Goal: Transaction & Acquisition: Purchase product/service

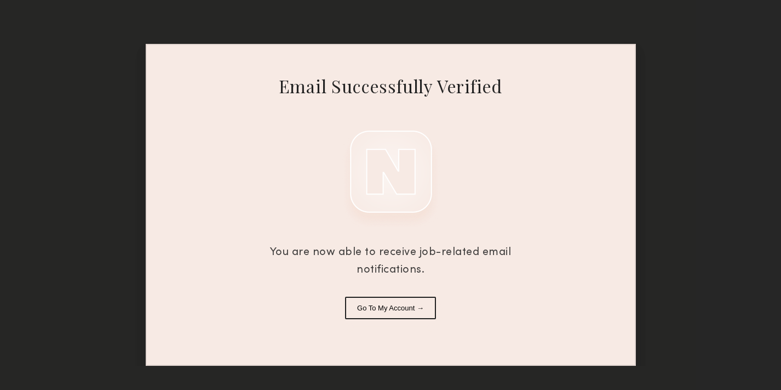
drag, startPoint x: 392, startPoint y: 306, endPoint x: 383, endPoint y: 291, distance: 17.9
click at [393, 306] on button "Go To My Account →" at bounding box center [390, 307] width 91 height 22
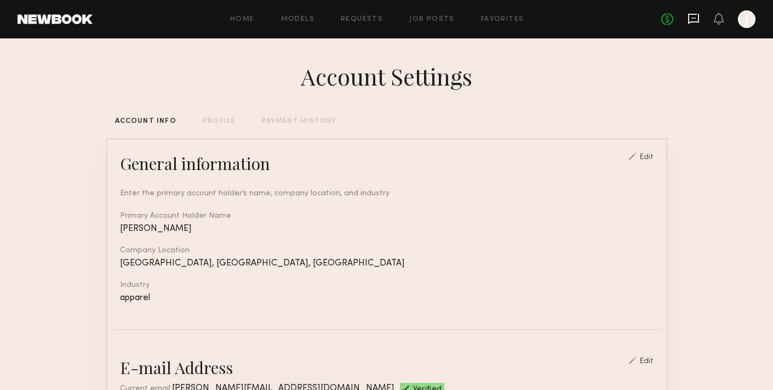
click at [695, 24] on icon at bounding box center [694, 19] width 12 height 12
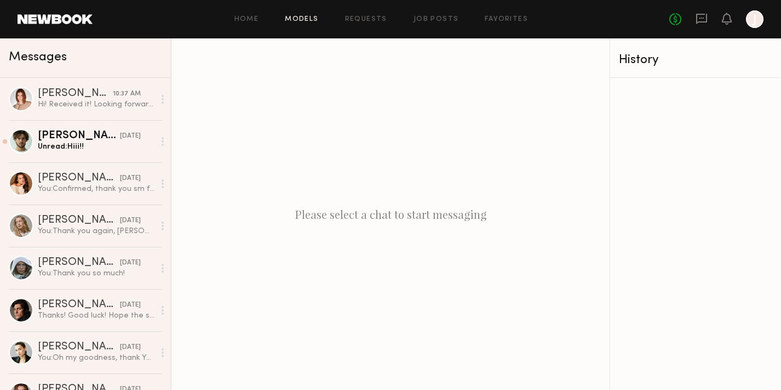
click at [302, 20] on link "Models" at bounding box center [301, 19] width 33 height 7
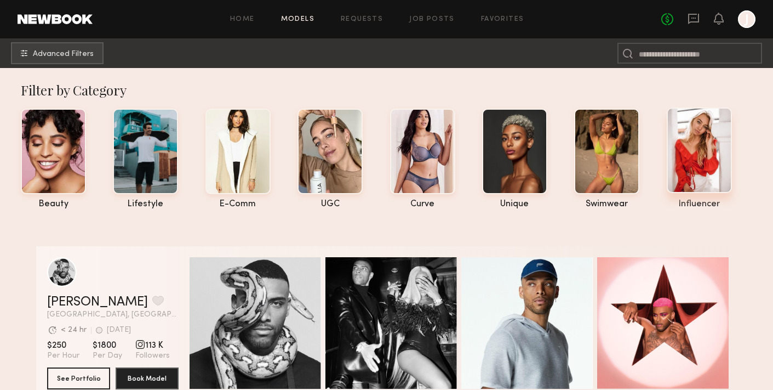
click at [703, 166] on div at bounding box center [699, 149] width 65 height 85
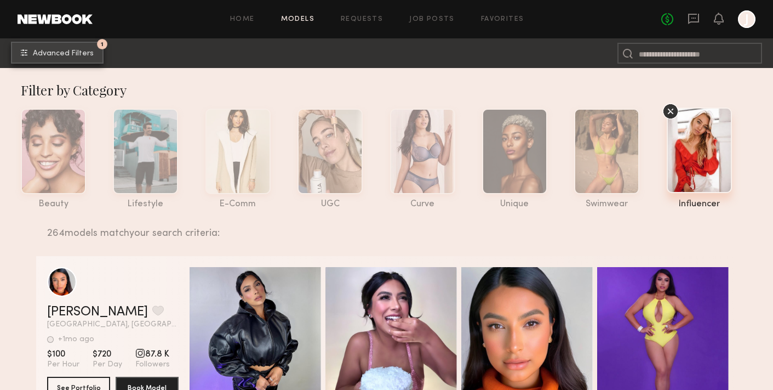
click at [50, 50] on span "Advanced Filters" at bounding box center [63, 54] width 61 height 8
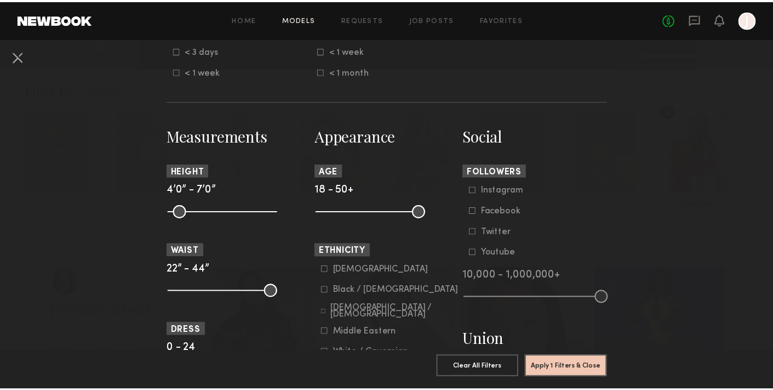
scroll to position [455, 0]
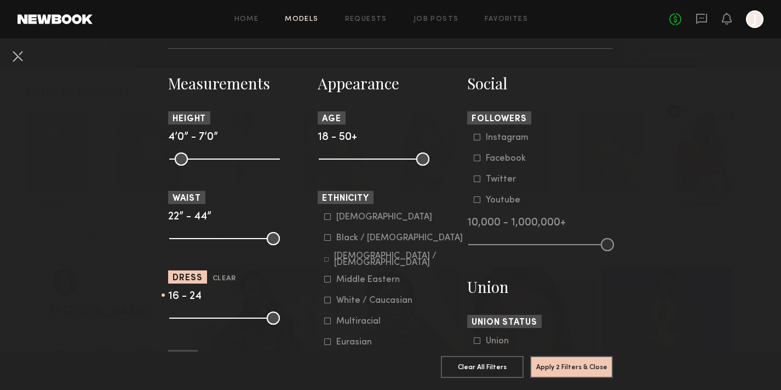
drag, startPoint x: 170, startPoint y: 317, endPoint x: 238, endPoint y: 321, distance: 68.1
type input "**"
click at [238, 321] on input "range" at bounding box center [224, 317] width 111 height 13
drag, startPoint x: 269, startPoint y: 317, endPoint x: 239, endPoint y: 319, distance: 30.2
click at [239, 319] on input "range" at bounding box center [224, 317] width 111 height 13
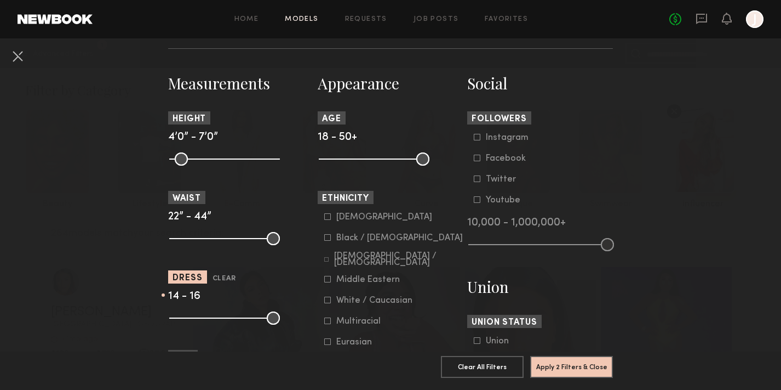
type input "**"
click at [228, 319] on input "range" at bounding box center [224, 317] width 111 height 13
click at [564, 359] on button "Apply 2 Filters & Close" at bounding box center [571, 366] width 83 height 22
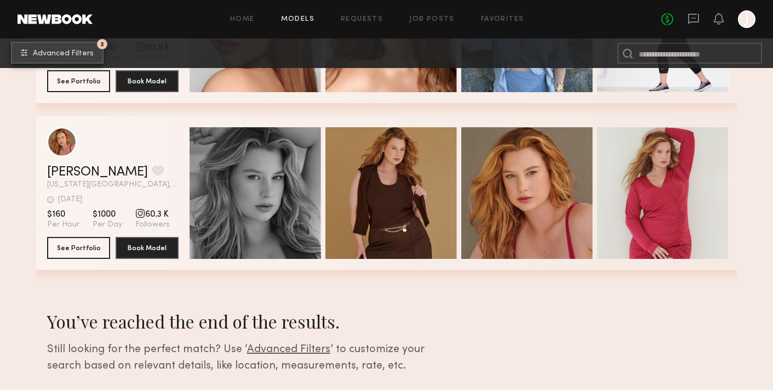
scroll to position [639, 0]
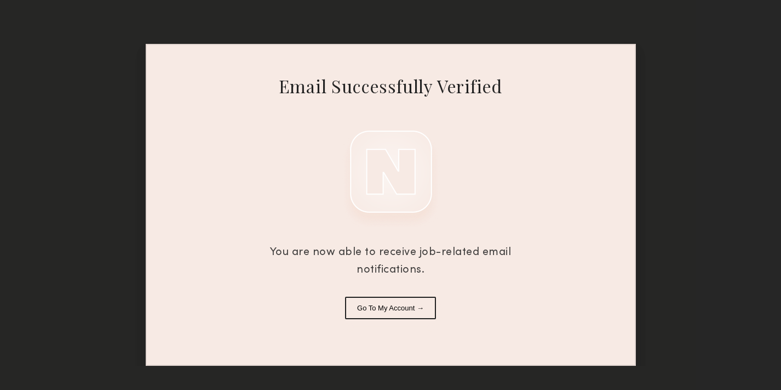
click at [413, 316] on button "Go To My Account →" at bounding box center [390, 307] width 91 height 22
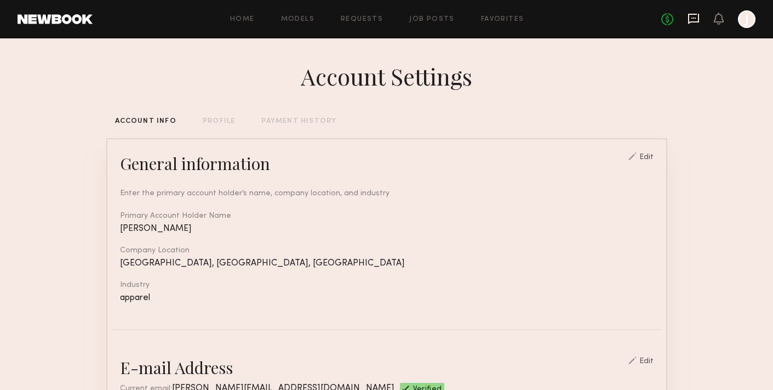
click at [692, 16] on icon at bounding box center [694, 19] width 12 height 12
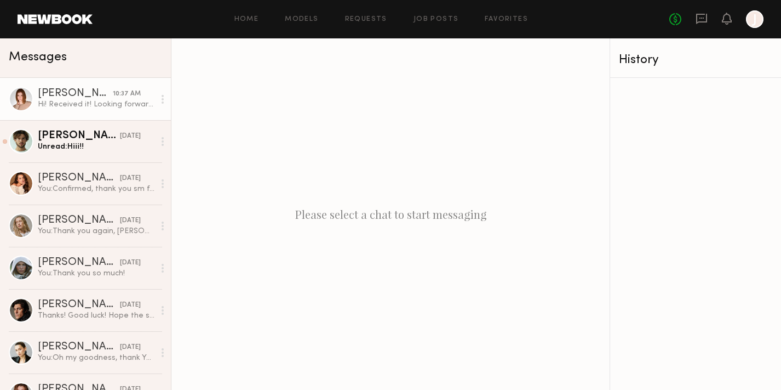
click at [61, 104] on div "Hi! Received it! Looking forward to [DATE]:)" at bounding box center [96, 104] width 117 height 10
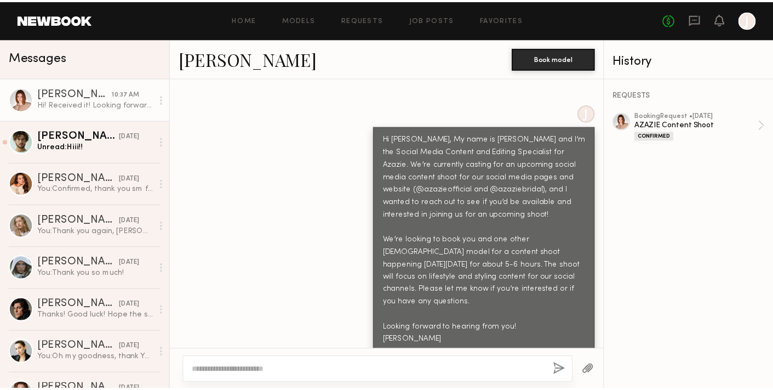
scroll to position [514, 0]
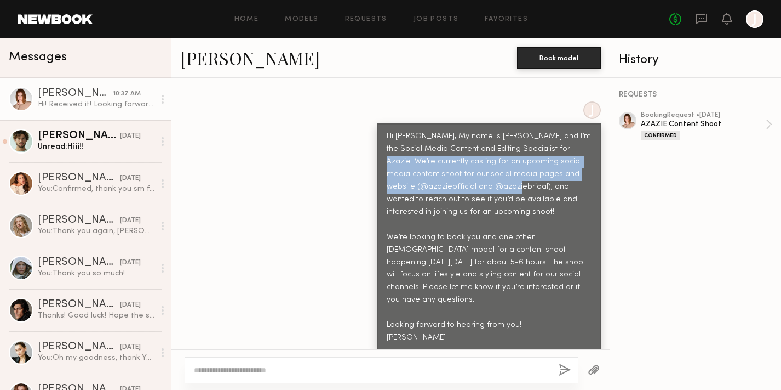
drag, startPoint x: 547, startPoint y: 126, endPoint x: 506, endPoint y: 171, distance: 61.7
click at [506, 171] on div "Hi [PERSON_NAME], My name is [PERSON_NAME] and I’m the Social Media Content and…" at bounding box center [489, 237] width 204 height 214
copy div "We’re currently casting for an upcoming social media content shoot for our soci…"
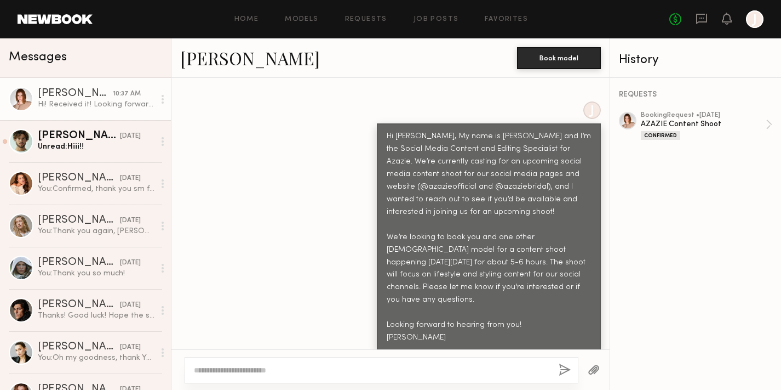
click at [470, 268] on div "Hi [PERSON_NAME], My name is [PERSON_NAME] and I’m the Social Media Content and…" at bounding box center [489, 237] width 204 height 214
click at [307, 16] on link "Models" at bounding box center [301, 19] width 33 height 7
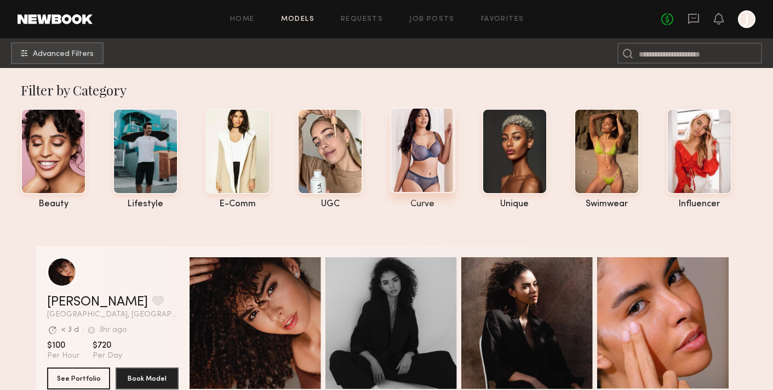
click at [431, 158] on div at bounding box center [422, 149] width 65 height 85
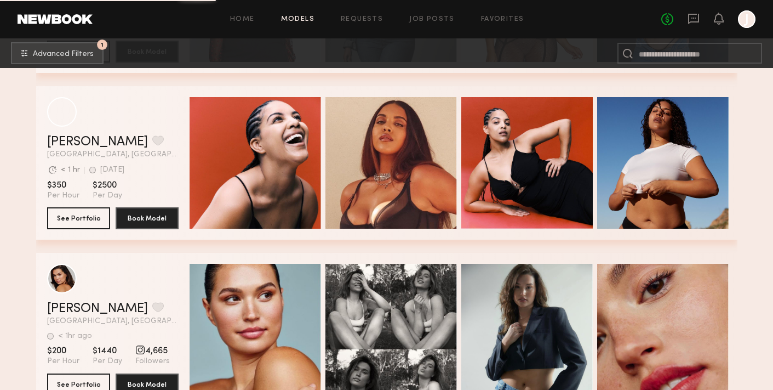
scroll to position [3490, 0]
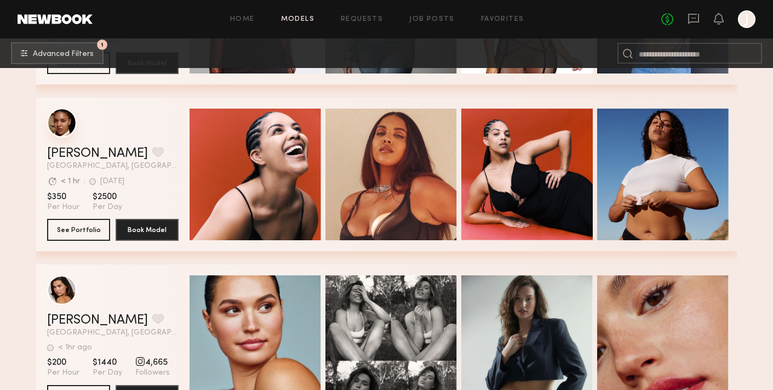
click at [58, 118] on div "grid" at bounding box center [62, 123] width 30 height 30
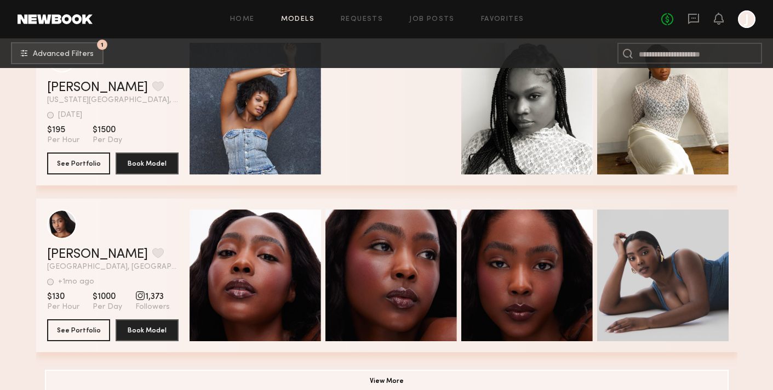
scroll to position [7901, 0]
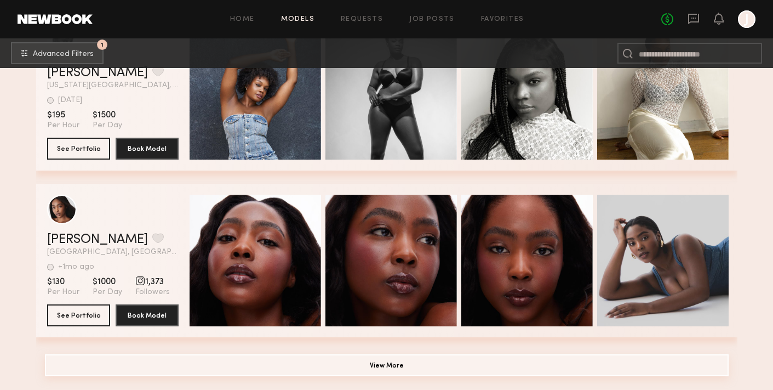
click at [421, 363] on button "View More" at bounding box center [387, 365] width 684 height 22
click at [370, 356] on button "View More" at bounding box center [387, 365] width 684 height 22
click at [348, 370] on button "View More" at bounding box center [387, 365] width 684 height 22
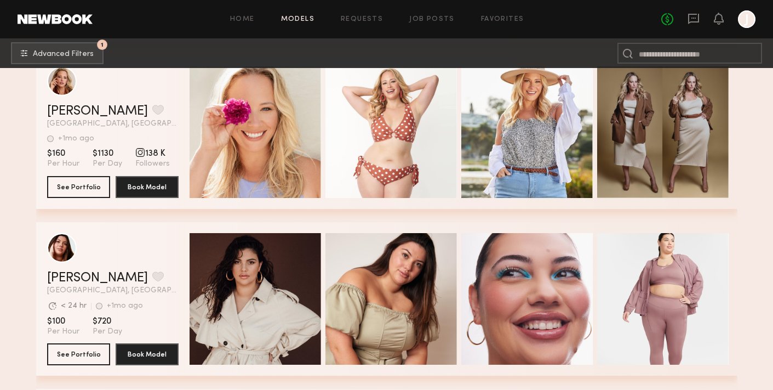
scroll to position [4009, 0]
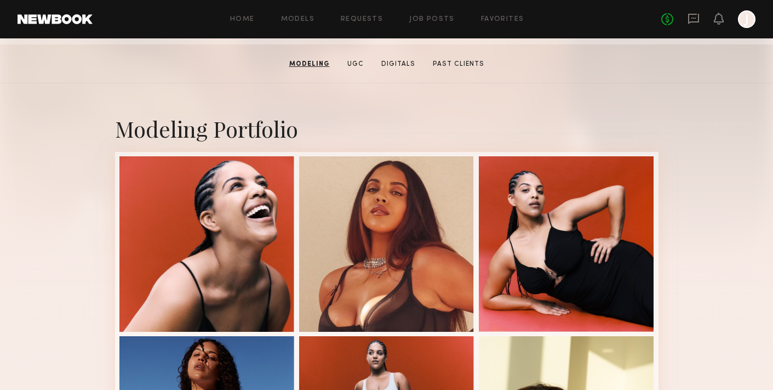
scroll to position [121, 0]
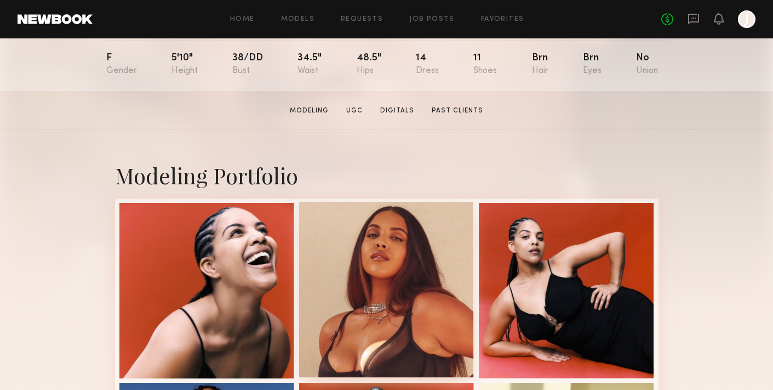
click at [418, 263] on div at bounding box center [386, 289] width 175 height 175
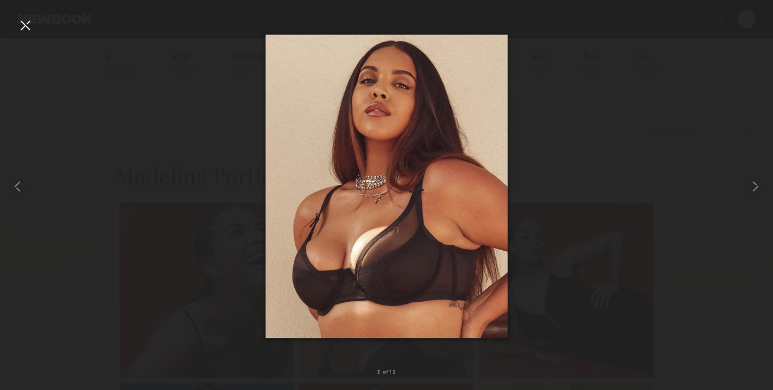
click at [20, 27] on div at bounding box center [25, 25] width 18 height 18
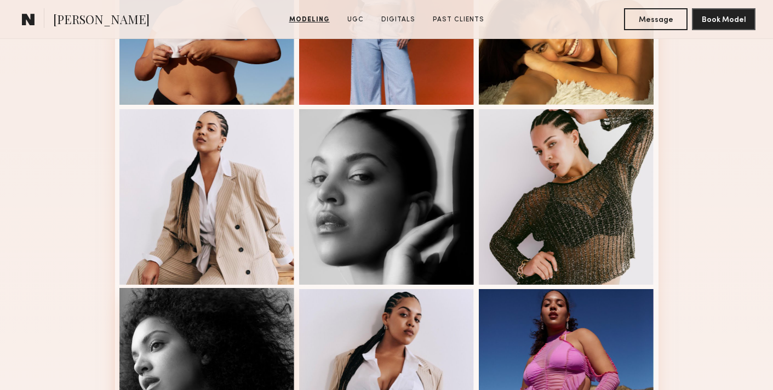
scroll to position [759, 0]
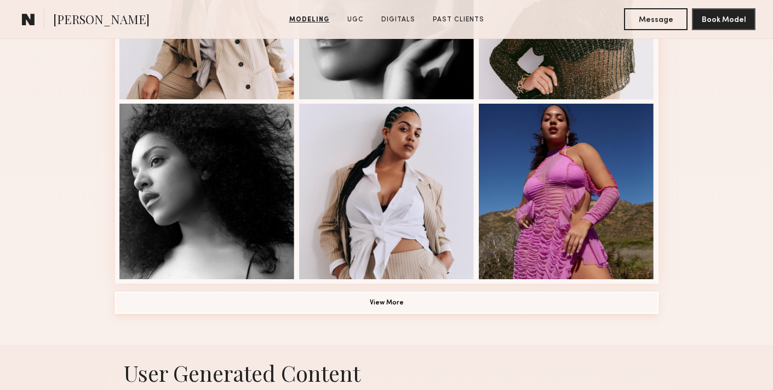
click at [382, 305] on button "View More" at bounding box center [387, 302] width 544 height 22
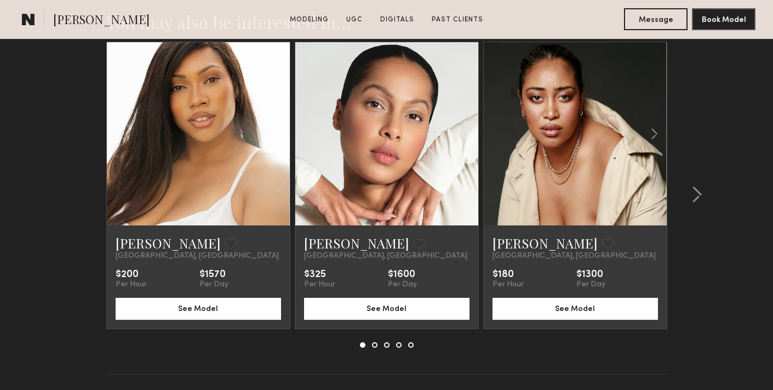
scroll to position [2702, 0]
